Goal: Entertainment & Leisure: Consume media (video, audio)

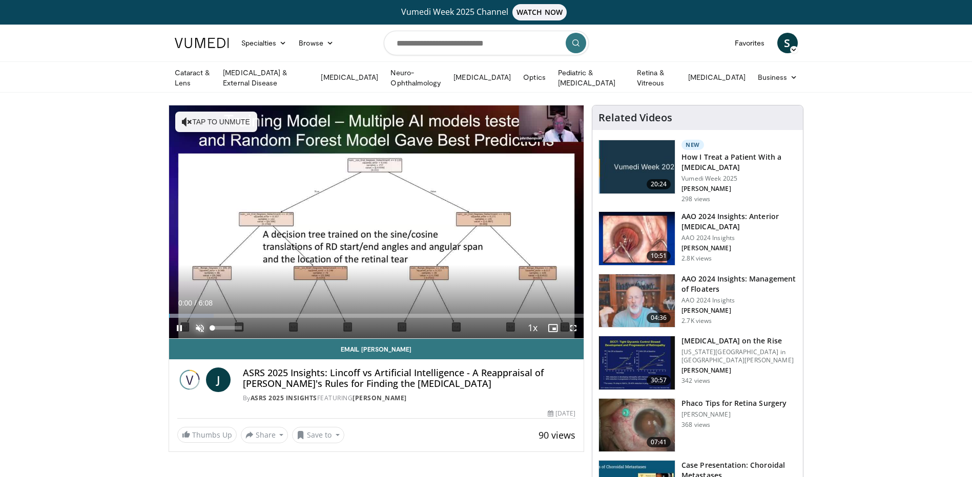
click at [203, 323] on span "Video Player" at bounding box center [200, 328] width 20 height 20
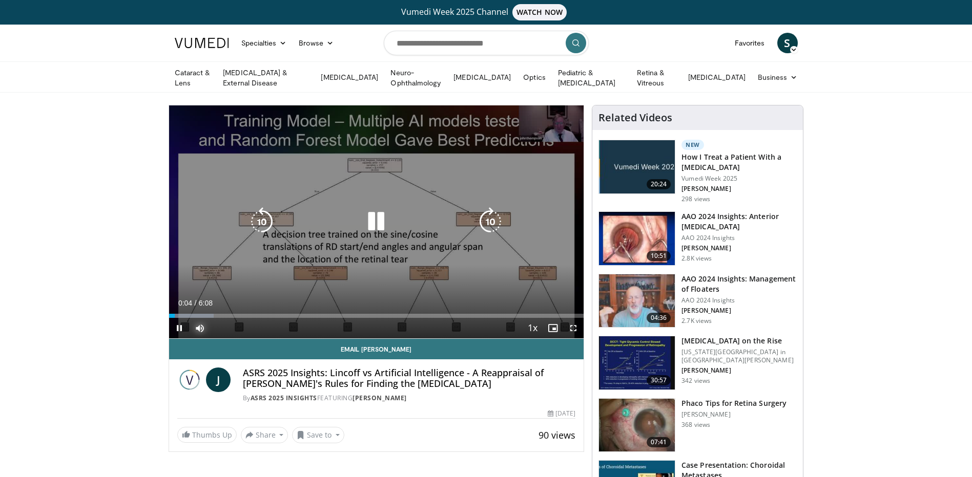
scroll to position [51, 0]
